Goal: Browse casually

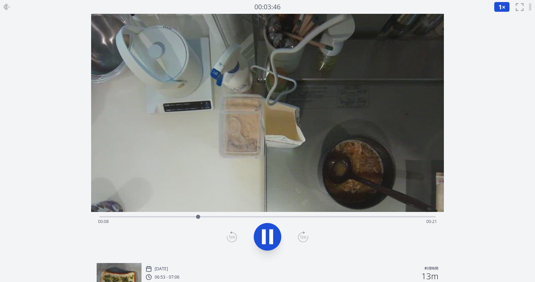
click at [530, 6] on icon at bounding box center [530, 7] width 4 height 8
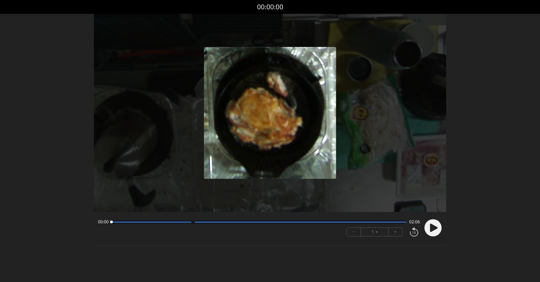
click at [431, 227] on icon at bounding box center [434, 227] width 8 height 8
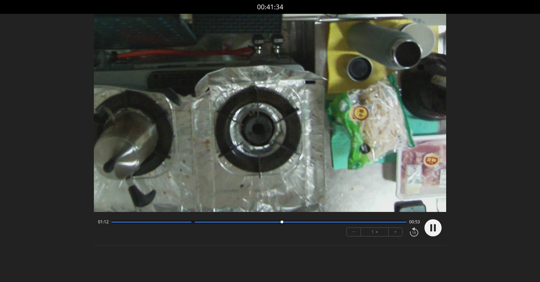
click at [430, 227] on icon at bounding box center [431, 227] width 2 height 7
click at [0, 0] on icon at bounding box center [0, 0] width 0 height 0
click at [436, 232] on circle at bounding box center [432, 227] width 17 height 17
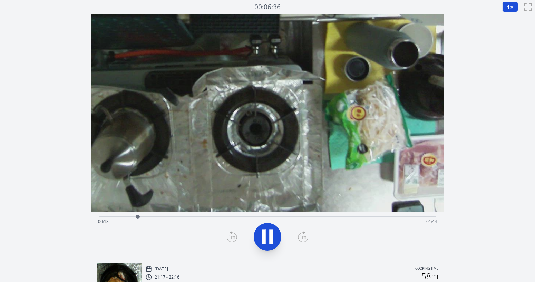
click at [363, 218] on div "Time elapsed: 00:13 Time remaining: 01:44" at bounding box center [267, 221] width 338 height 11
click at [363, 216] on div at bounding box center [364, 217] width 4 height 4
click at [264, 232] on icon at bounding box center [264, 236] width 4 height 15
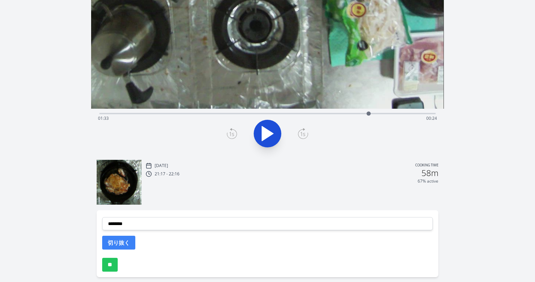
scroll to position [112, 0]
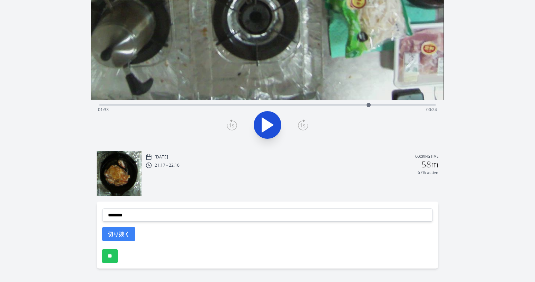
click at [117, 178] on img at bounding box center [119, 173] width 44 height 44
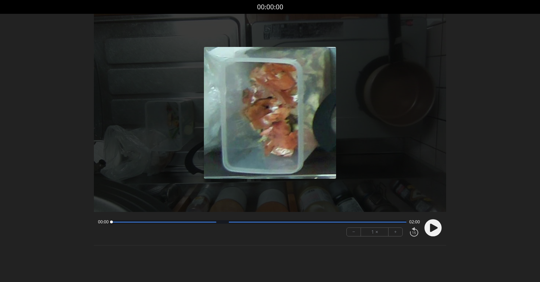
click at [432, 231] on icon at bounding box center [434, 227] width 8 height 8
click at [396, 233] on button "+" at bounding box center [395, 232] width 14 height 8
click at [245, 221] on div at bounding box center [318, 221] width 178 height 1
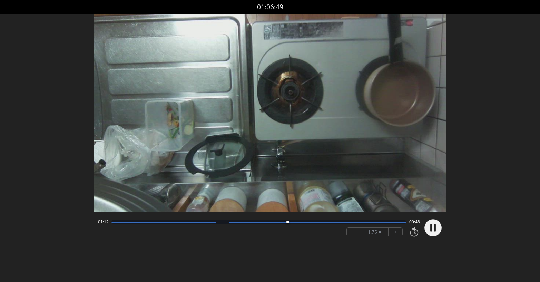
drag, startPoint x: 432, startPoint y: 226, endPoint x: 428, endPoint y: 222, distance: 5.4
click at [432, 226] on circle at bounding box center [432, 227] width 17 height 17
